Goal: Task Accomplishment & Management: Use online tool/utility

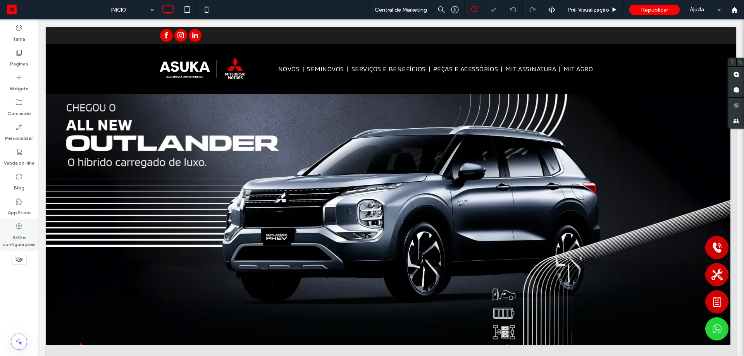
click at [19, 238] on label "SEO e configurações" at bounding box center [19, 239] width 38 height 18
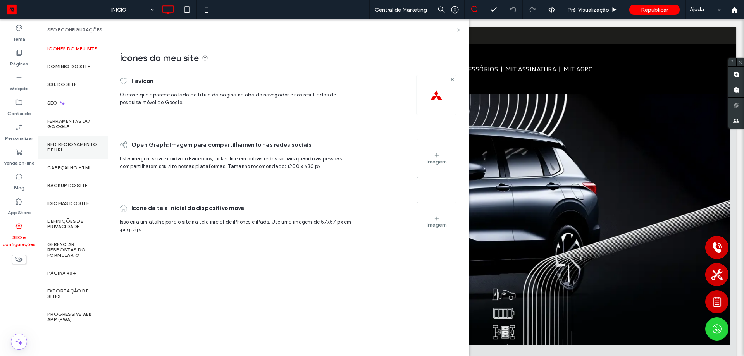
click at [80, 150] on label "Redirecionamento de URL" at bounding box center [72, 147] width 51 height 11
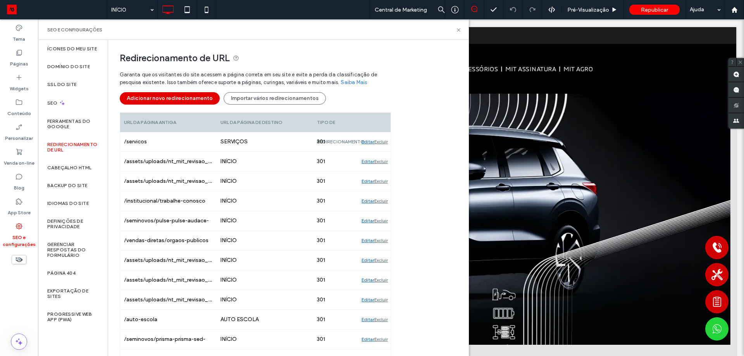
click at [187, 99] on button "Adicionar novo redirecionamento" at bounding box center [170, 98] width 100 height 12
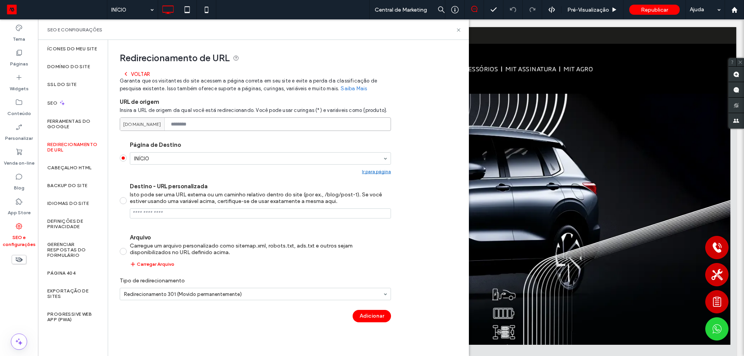
click at [208, 125] on input at bounding box center [255, 124] width 271 height 14
type input "********"
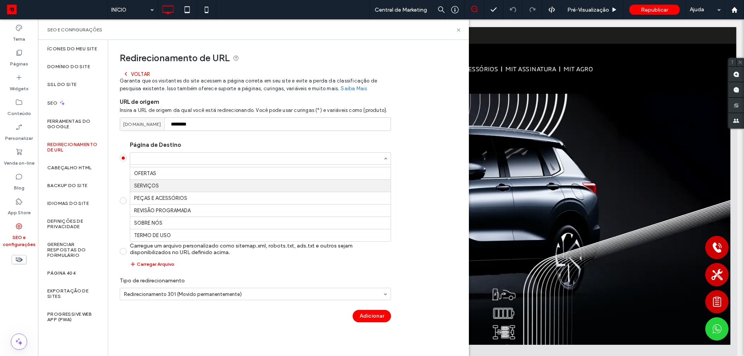
scroll to position [232, 0]
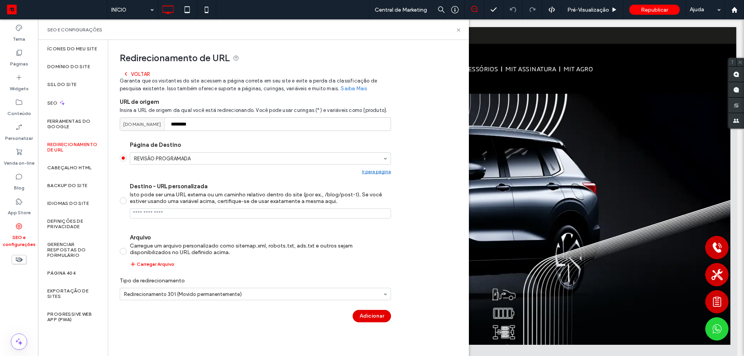
click at [376, 316] on button "Adicionar" at bounding box center [372, 316] width 38 height 12
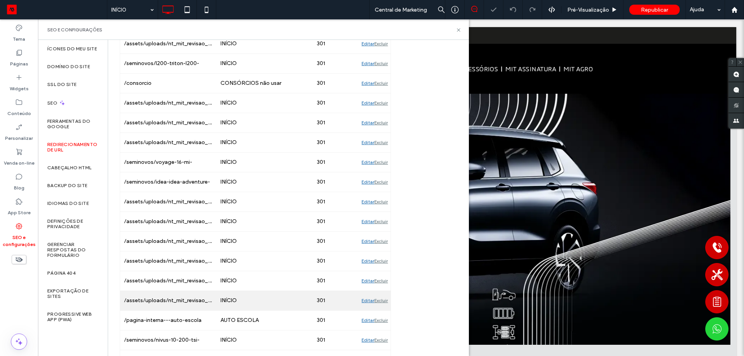
scroll to position [736, 0]
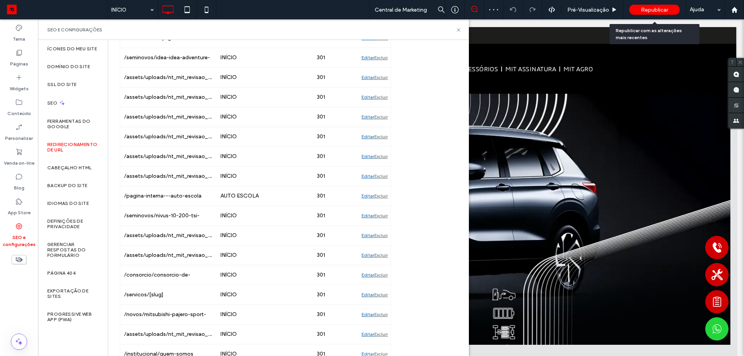
click at [656, 7] on span "Republicar" at bounding box center [654, 10] width 27 height 7
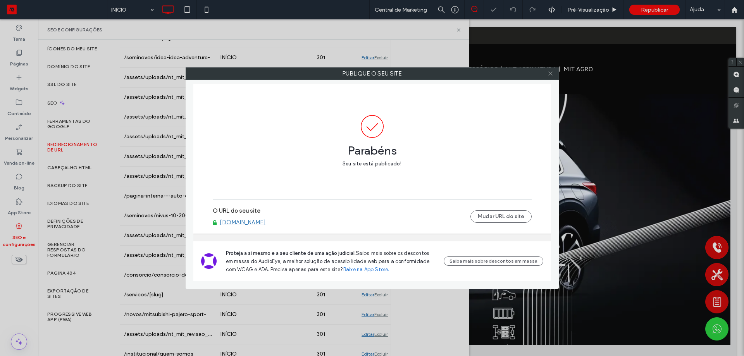
click at [550, 74] on use at bounding box center [550, 74] width 4 height 4
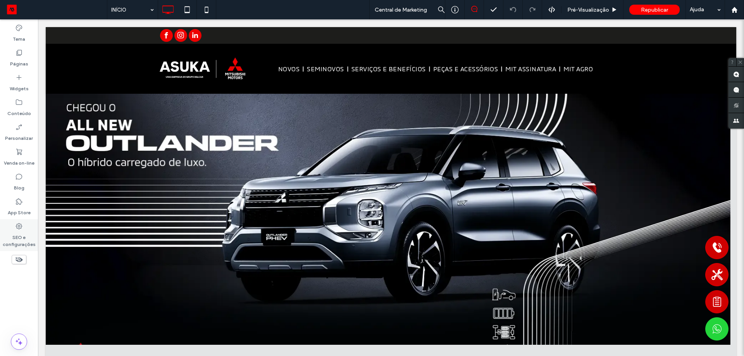
click at [21, 235] on label "SEO e configurações" at bounding box center [19, 239] width 38 height 18
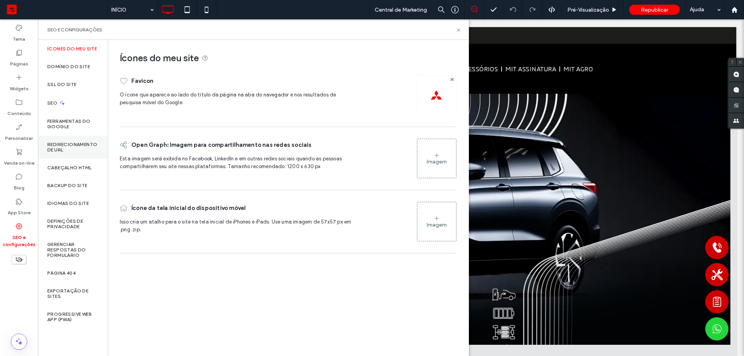
click at [73, 148] on label "Redirecionamento de URL" at bounding box center [72, 147] width 51 height 11
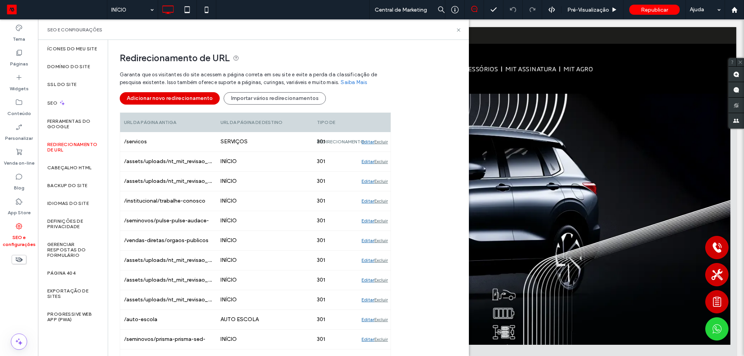
click at [184, 98] on button "Adicionar novo redirecionamento" at bounding box center [170, 98] width 100 height 12
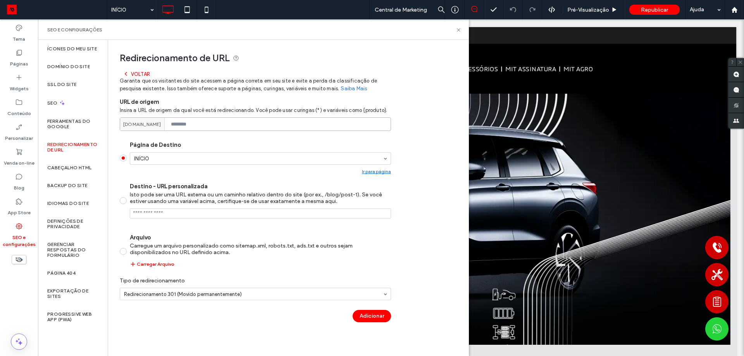
click at [213, 126] on input at bounding box center [255, 124] width 271 height 14
paste input "**********"
type input "**********"
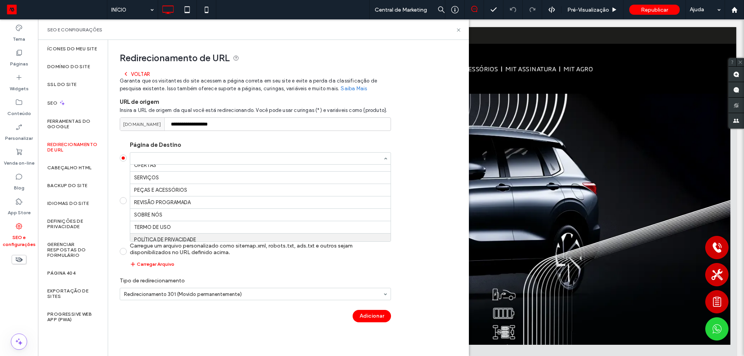
scroll to position [214, 0]
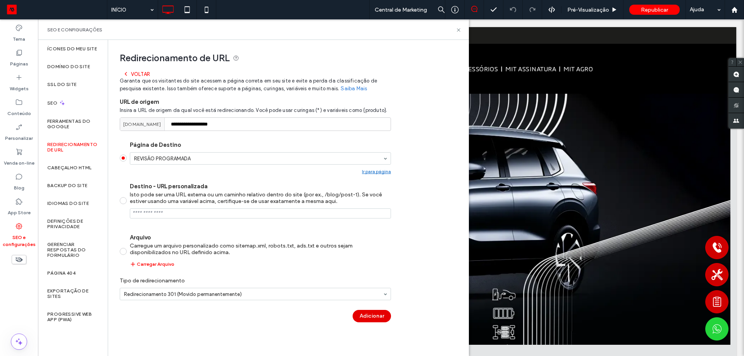
click at [375, 317] on button "Adicionar" at bounding box center [372, 316] width 38 height 12
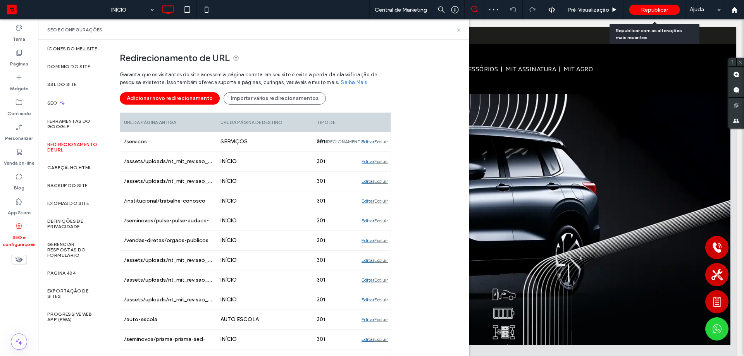
click at [651, 8] on span "Republicar" at bounding box center [654, 10] width 27 height 7
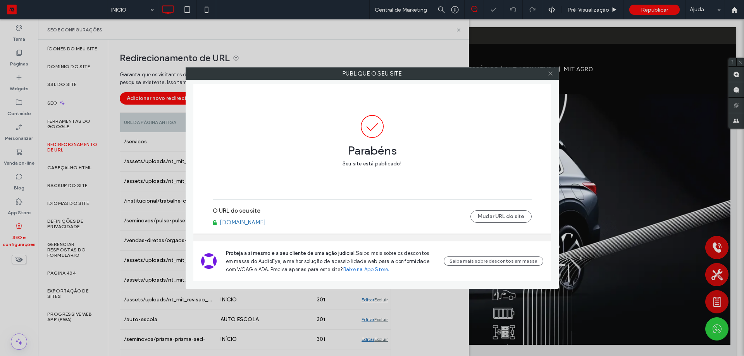
click at [551, 72] on icon at bounding box center [550, 74] width 6 height 6
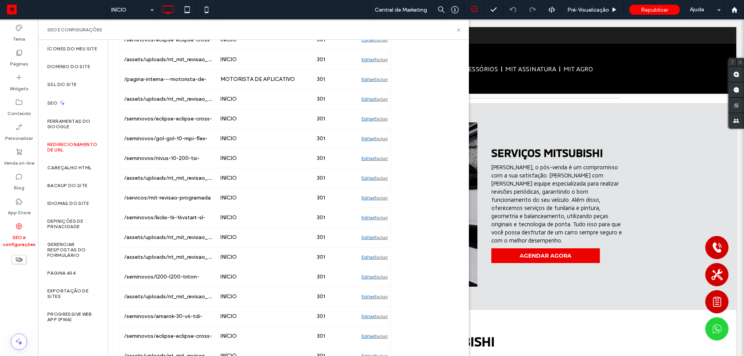
scroll to position [10724, 0]
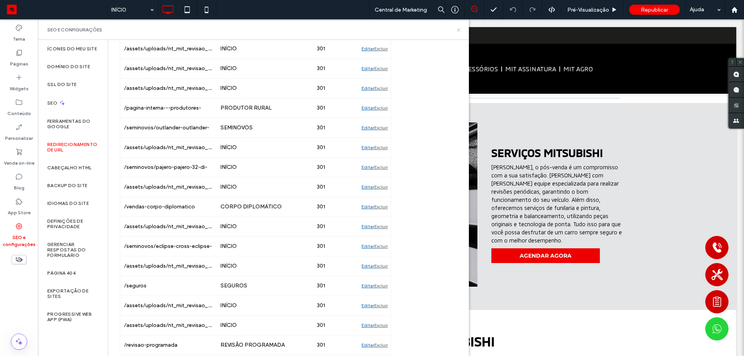
click at [458, 30] on icon at bounding box center [459, 30] width 6 height 6
